Goal: Information Seeking & Learning: Check status

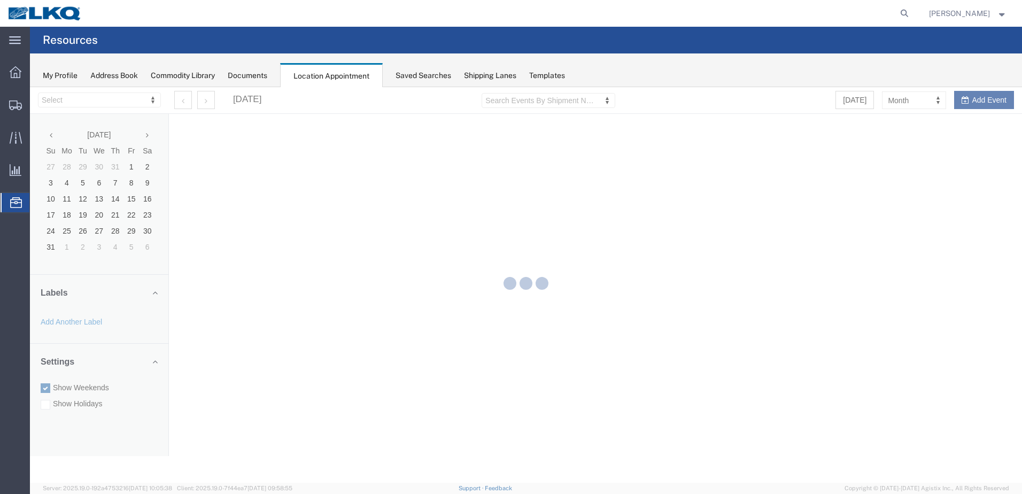
select select "28018"
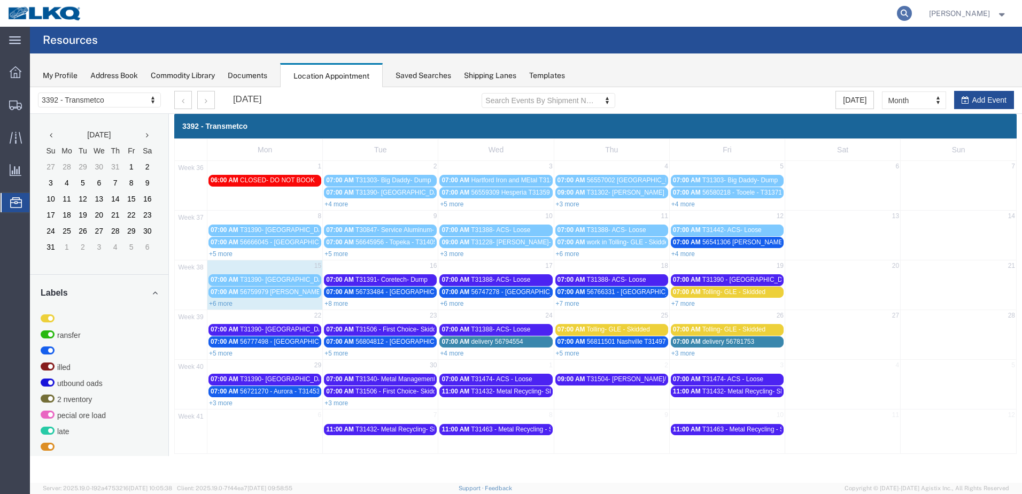
click at [903, 10] on icon at bounding box center [904, 13] width 15 height 15
click at [257, 304] on div "+6 more" at bounding box center [264, 303] width 115 height 11
select select "1"
select select
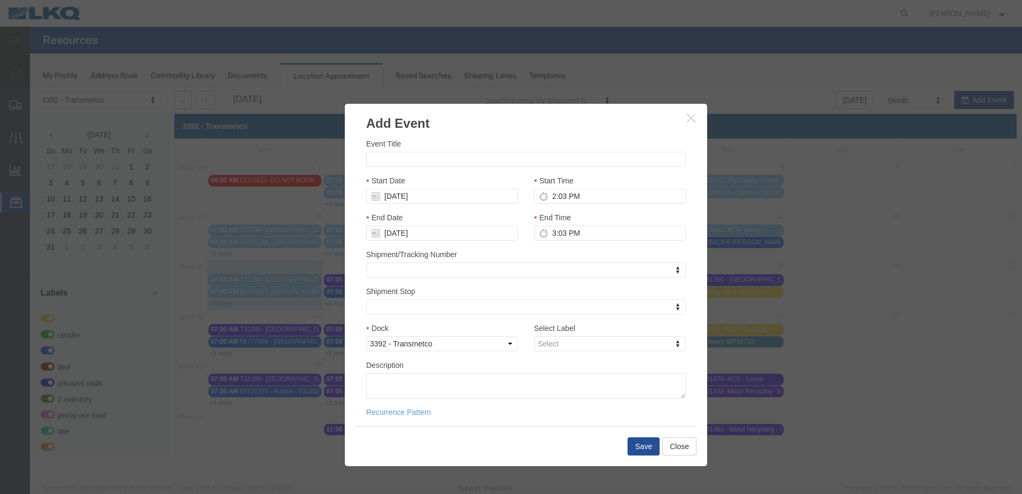
click at [227, 300] on div at bounding box center [526, 284] width 992 height 395
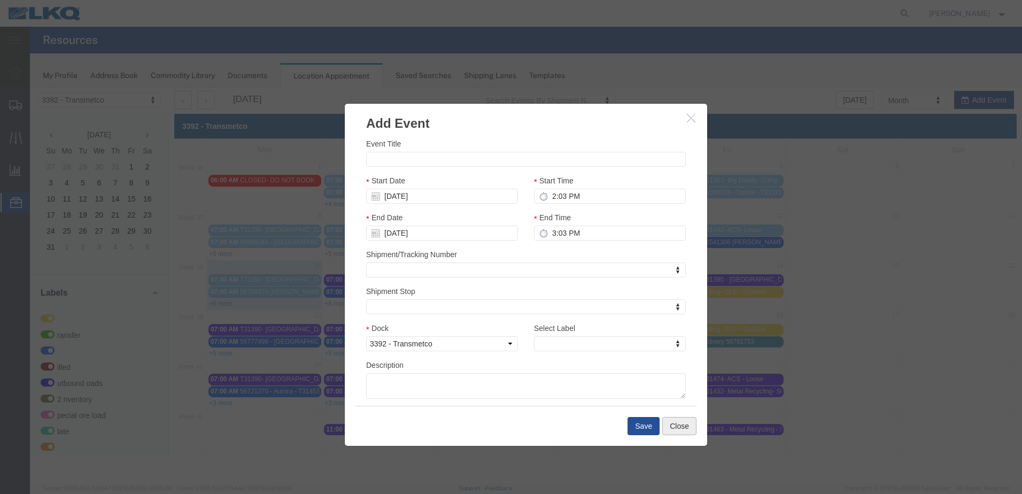
click at [688, 424] on button "Close" at bounding box center [679, 426] width 34 height 18
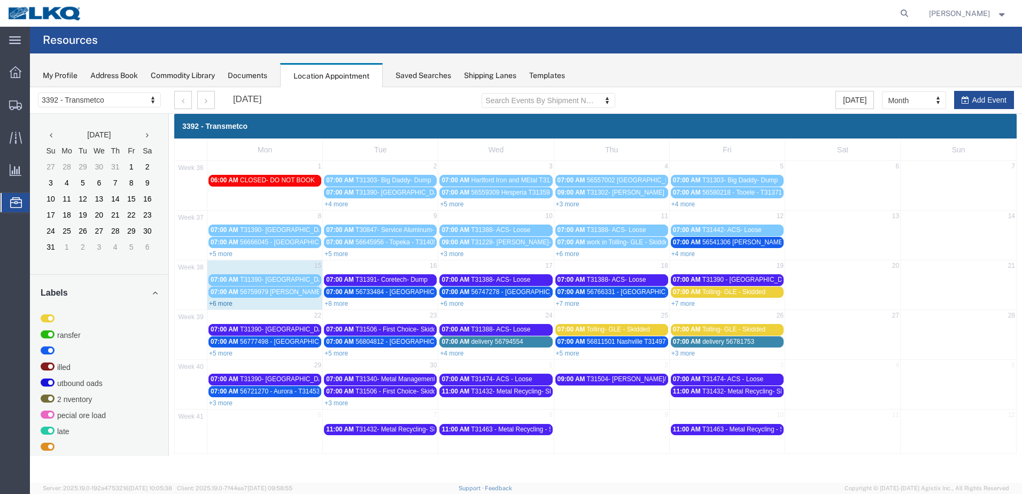
click at [215, 302] on link "+6 more" at bounding box center [221, 303] width 24 height 7
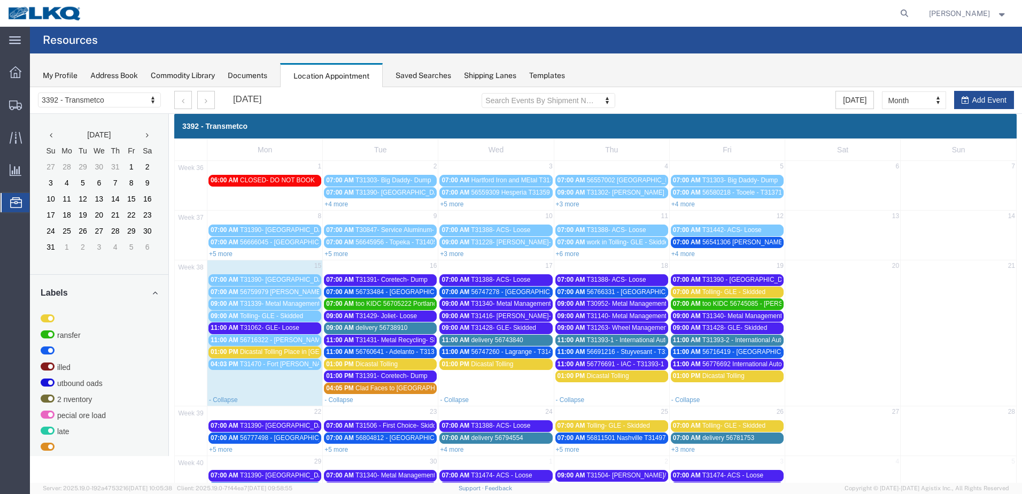
click at [294, 361] on span "T31470 - Fort Wayne Roll off Swap" at bounding box center [305, 363] width 131 height 7
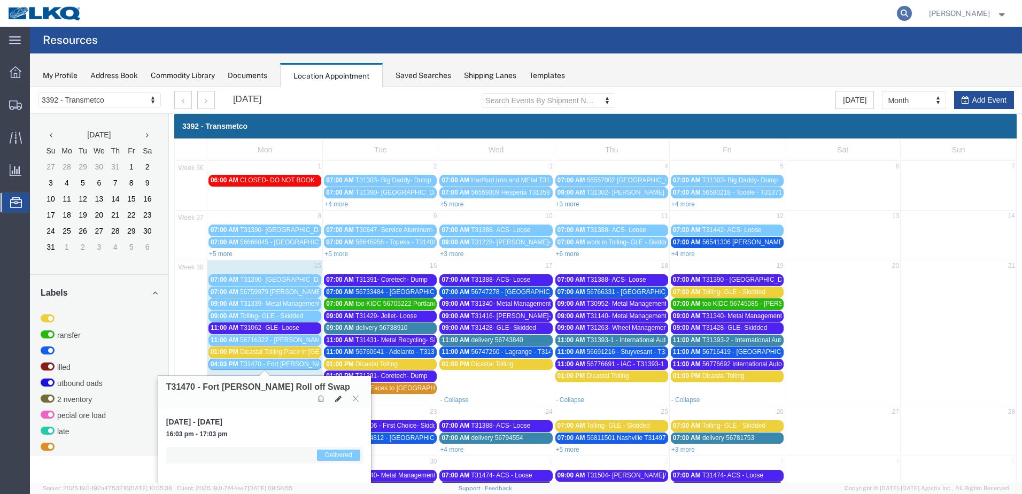
click at [905, 17] on icon at bounding box center [904, 13] width 15 height 15
click at [755, 13] on input "search" at bounding box center [734, 14] width 325 height 26
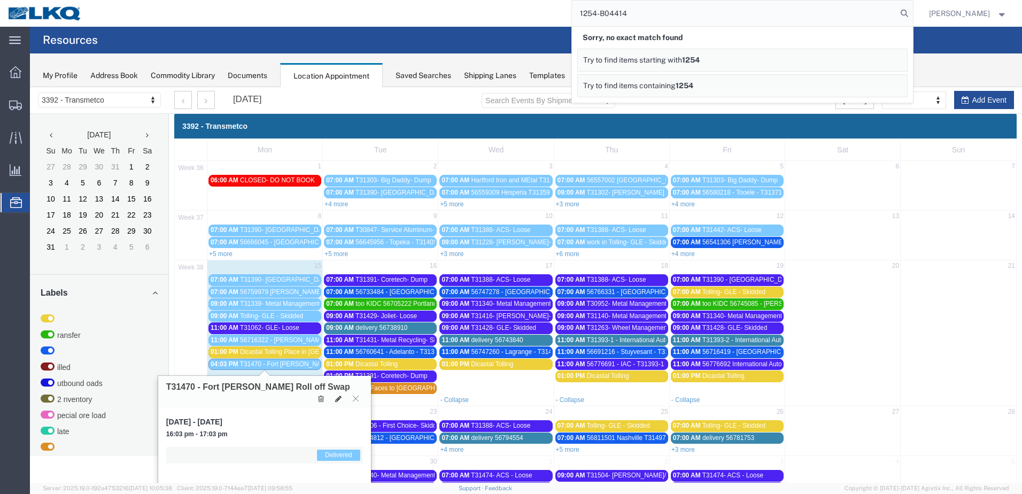
type input "1254-B04414"
drag, startPoint x: 748, startPoint y: 7, endPoint x: 548, endPoint y: 23, distance: 200.5
click at [550, 24] on div "1254-B04414 Sorry, no exact match found Try to find items starting with 1254-B0…" at bounding box center [501, 13] width 823 height 27
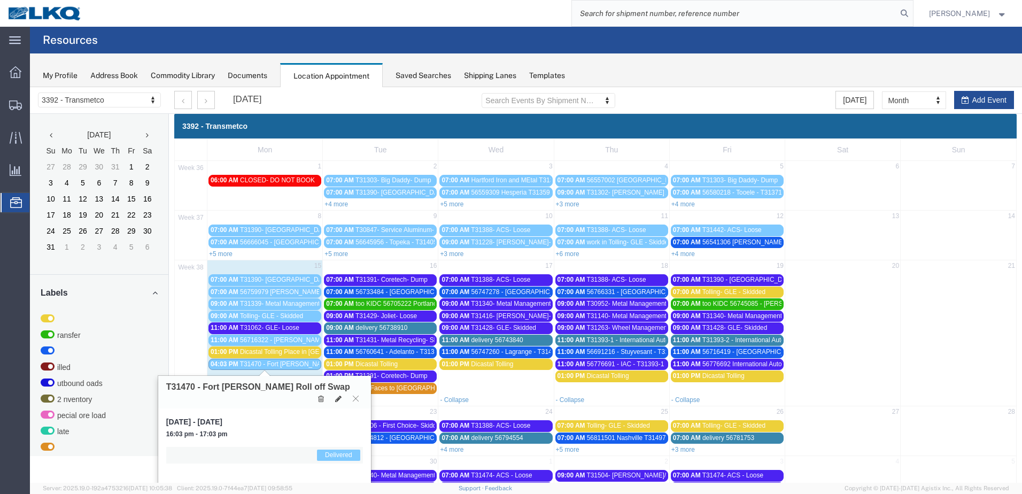
click at [726, 17] on input "search" at bounding box center [734, 14] width 325 height 26
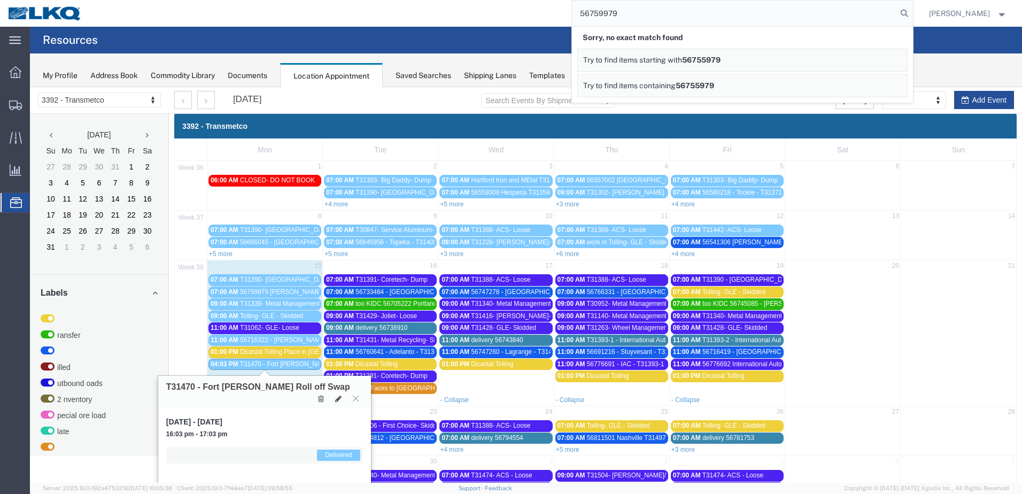
type input "56759979"
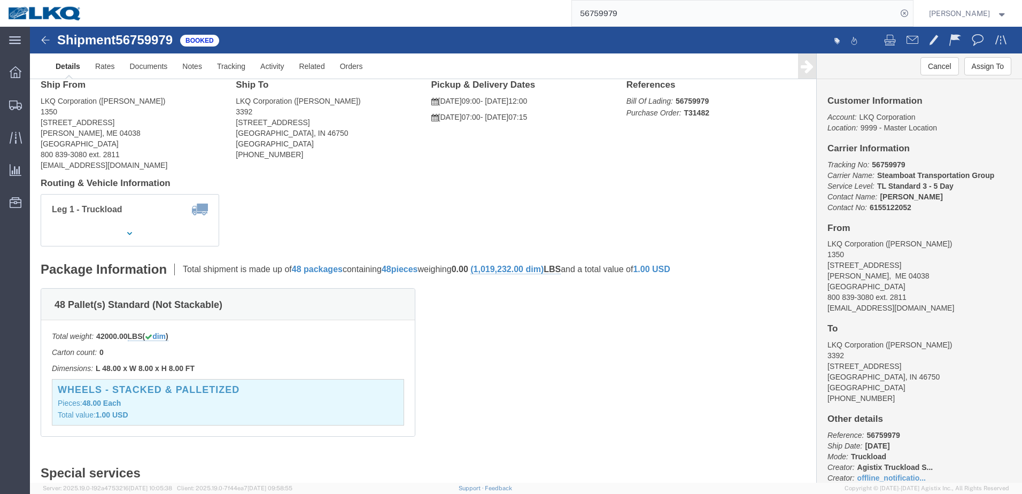
scroll to position [36, 0]
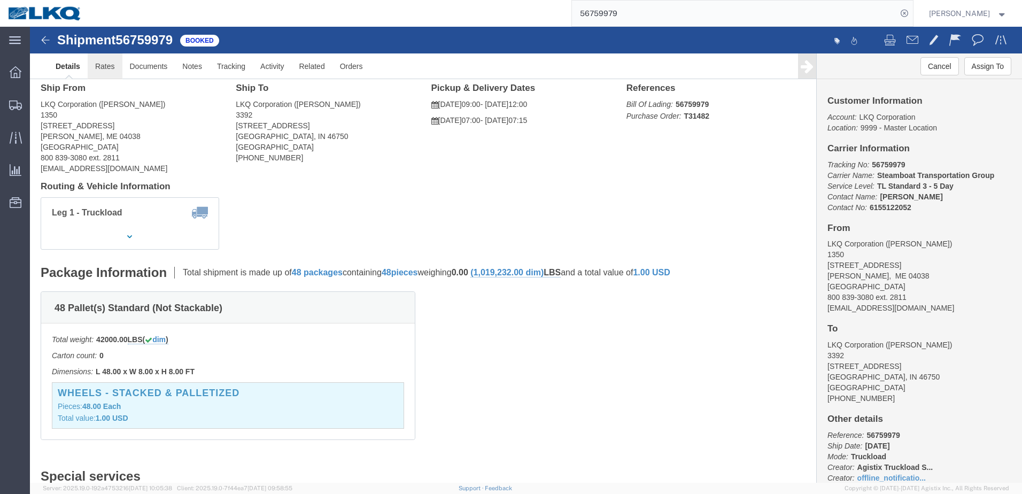
click link "Rates"
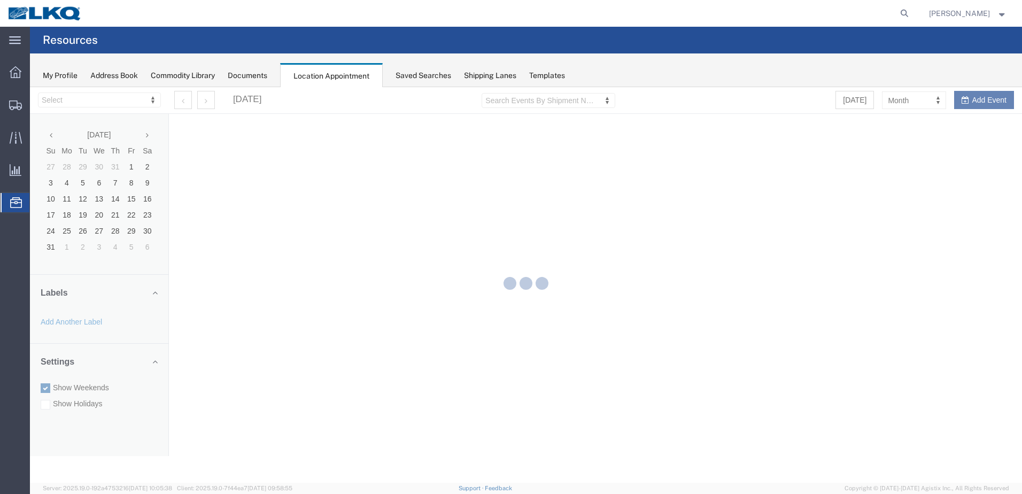
select select "28018"
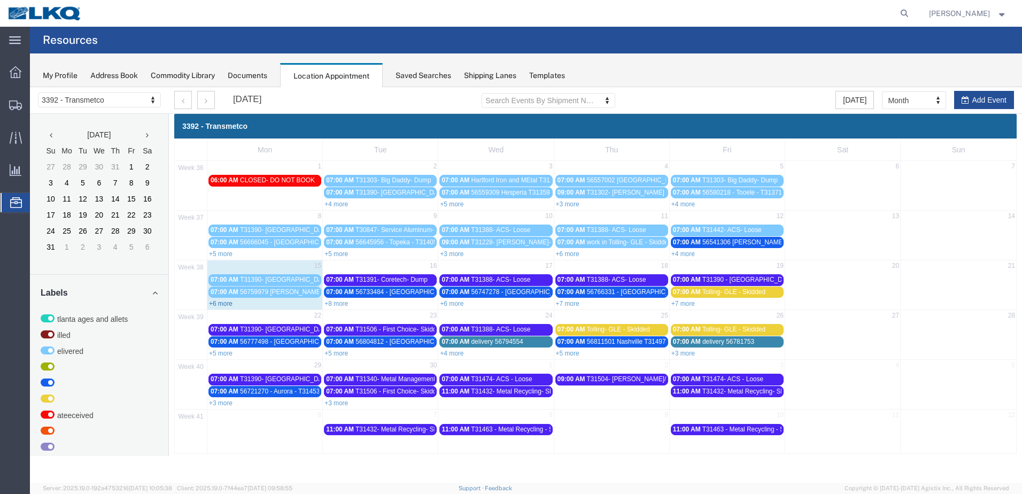
click at [225, 304] on link "+6 more" at bounding box center [221, 303] width 24 height 7
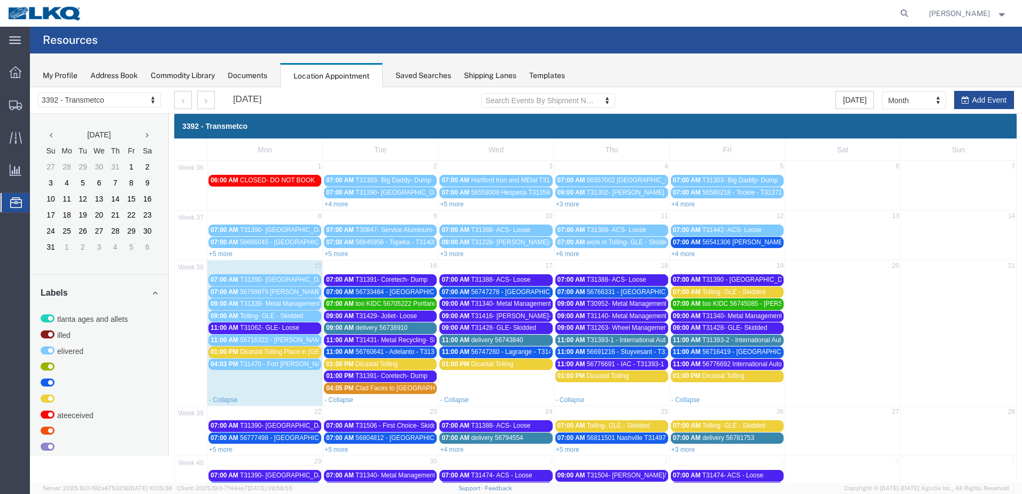
click at [294, 302] on span "T31339- Metal Management- Skidded" at bounding box center [293, 303] width 107 height 7
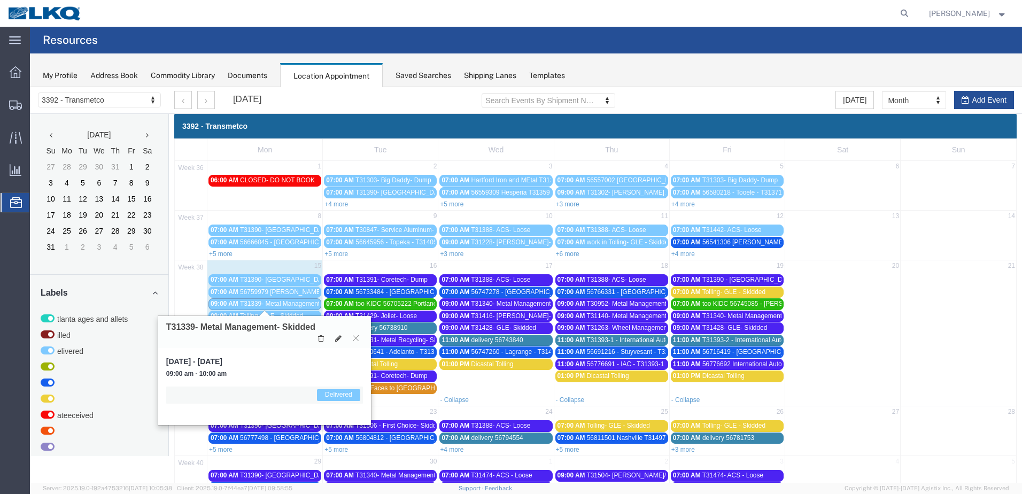
click at [294, 302] on span "T31339- Metal Management- Skidded" at bounding box center [293, 303] width 107 height 7
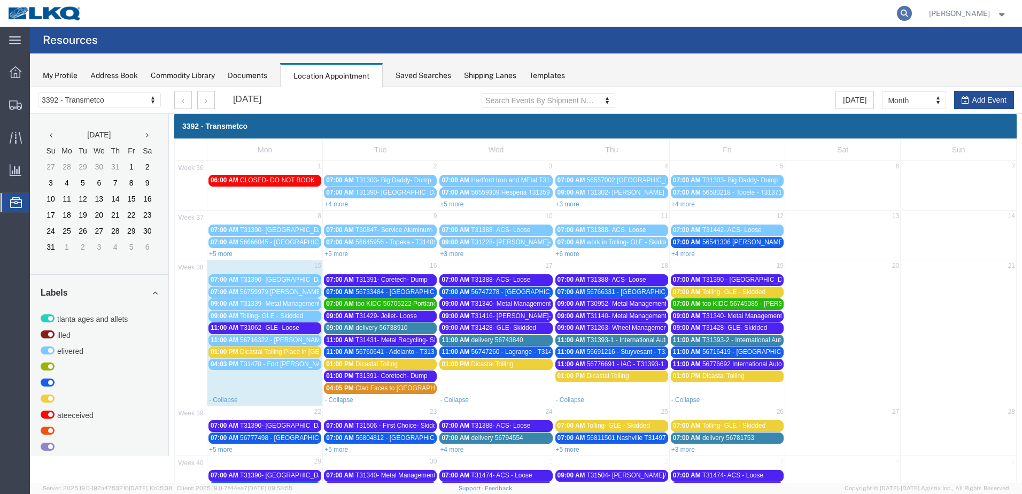
click at [492, 8] on icon at bounding box center [904, 13] width 15 height 15
click at [492, 14] on input "search" at bounding box center [734, 14] width 325 height 26
type input "56716322"
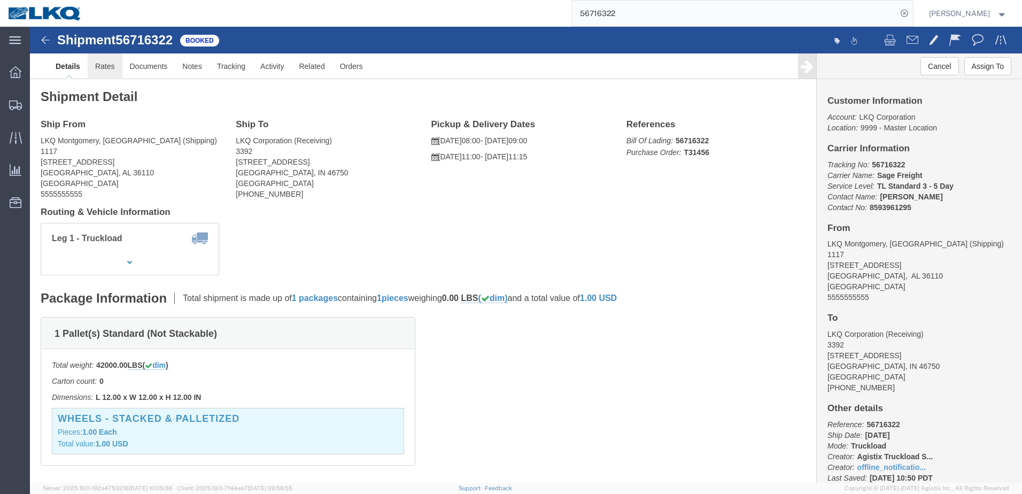
click link "Rates"
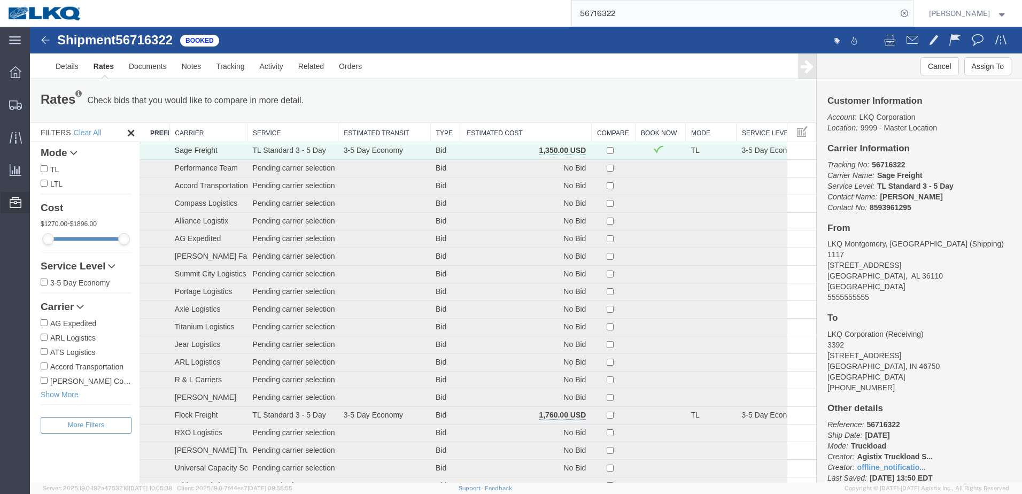
click at [17, 205] on icon at bounding box center [16, 202] width 12 height 11
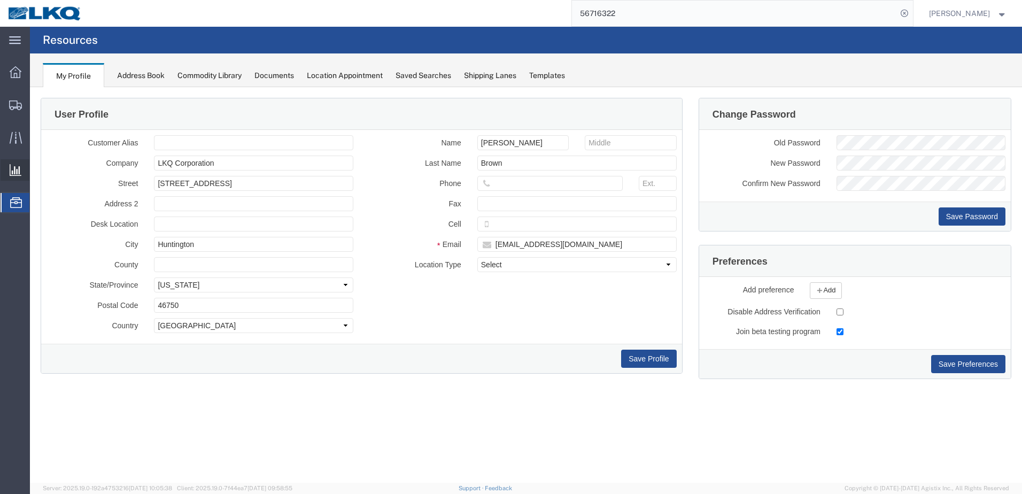
click at [12, 176] on div at bounding box center [16, 169] width 30 height 21
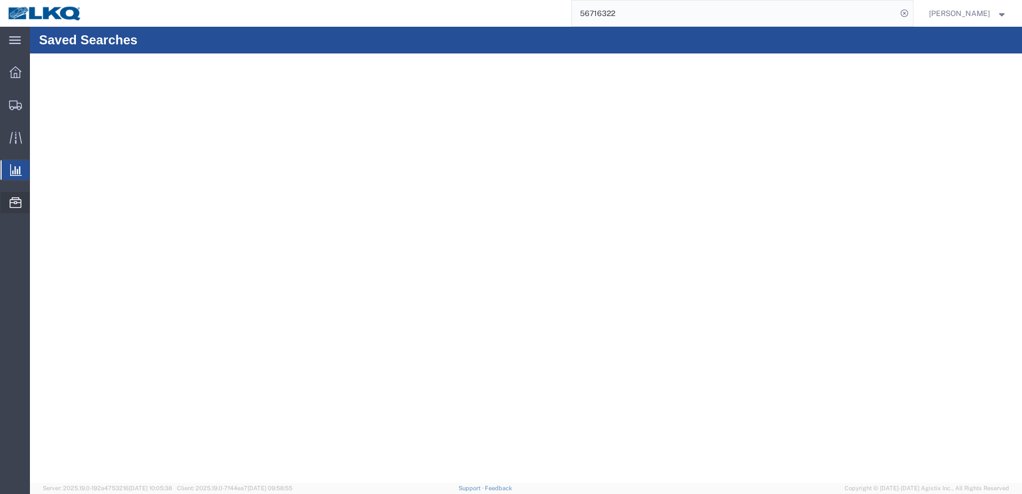
click at [12, 196] on div at bounding box center [16, 202] width 30 height 21
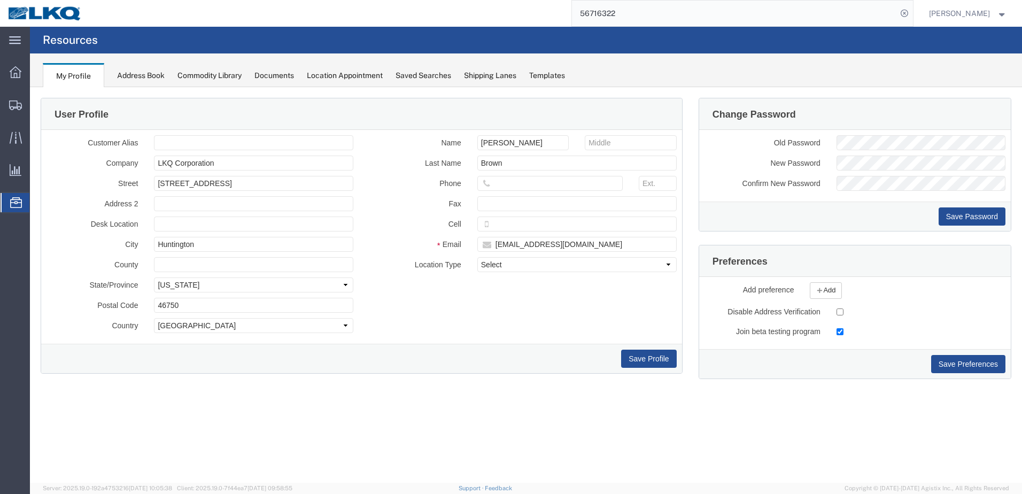
click at [0, 0] on span "Location Appointment" at bounding box center [0, 0] width 0 height 0
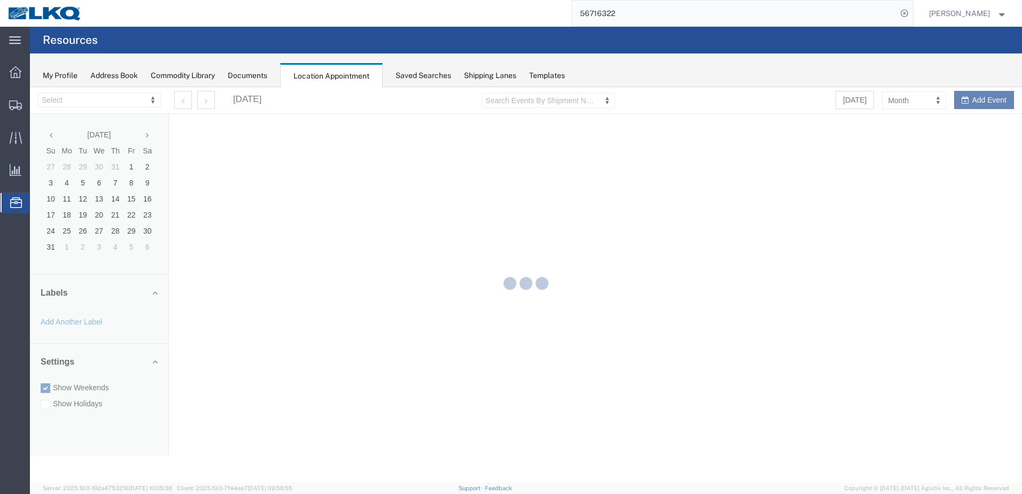
select select "28018"
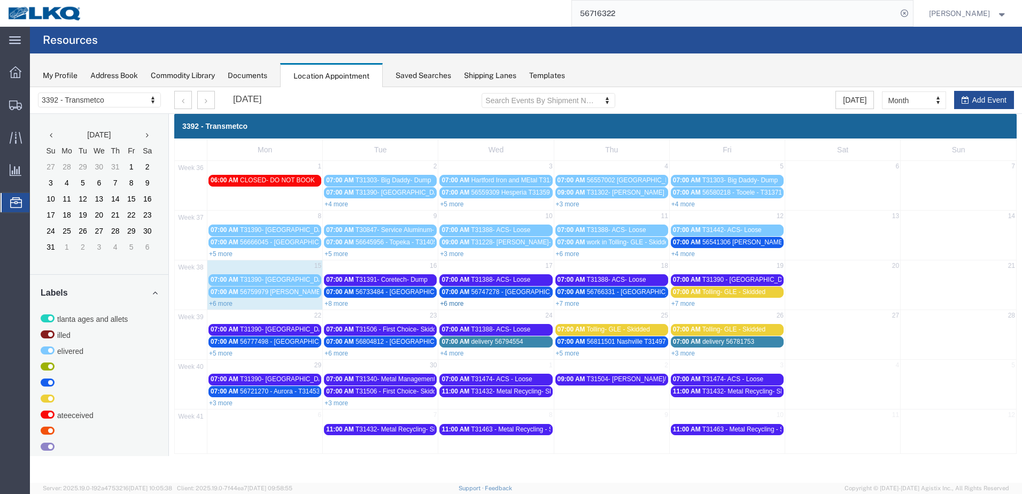
click at [458, 306] on link "+6 more" at bounding box center [452, 303] width 24 height 7
